Goal: Task Accomplishment & Management: Manage account settings

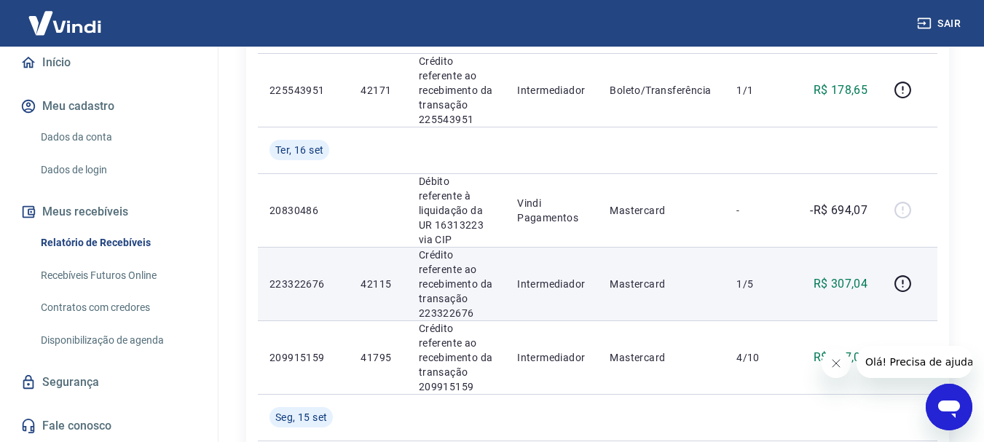
scroll to position [364, 0]
